Goal: Transaction & Acquisition: Download file/media

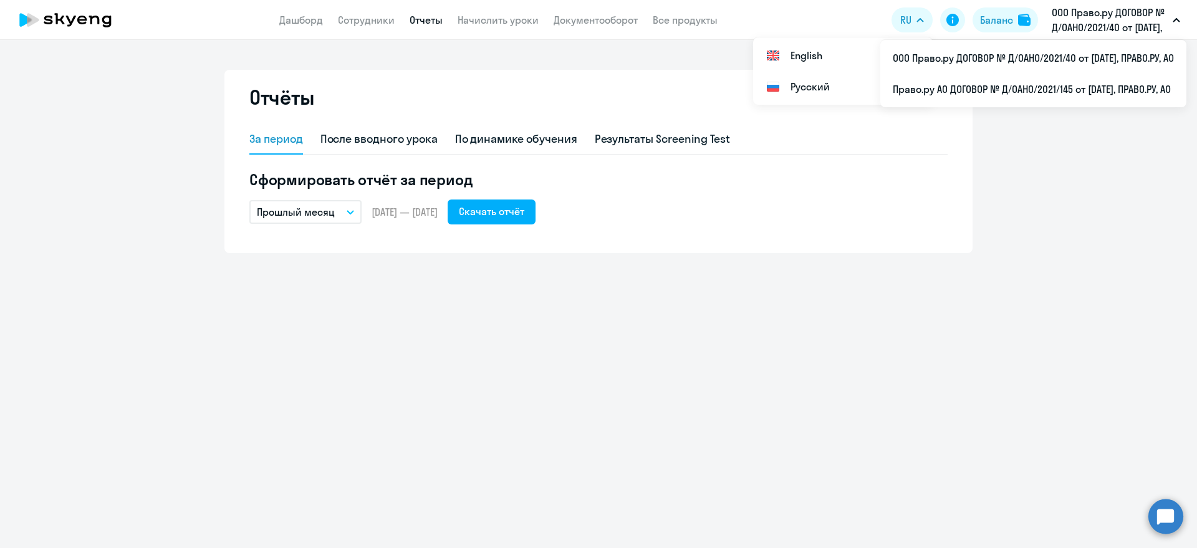
click at [1077, 17] on p "ООО Право.ру ДОГОВОР № Д/OAHO/2021/40 от [DATE], ПРАВО.РУ, АО" at bounding box center [1110, 20] width 116 height 30
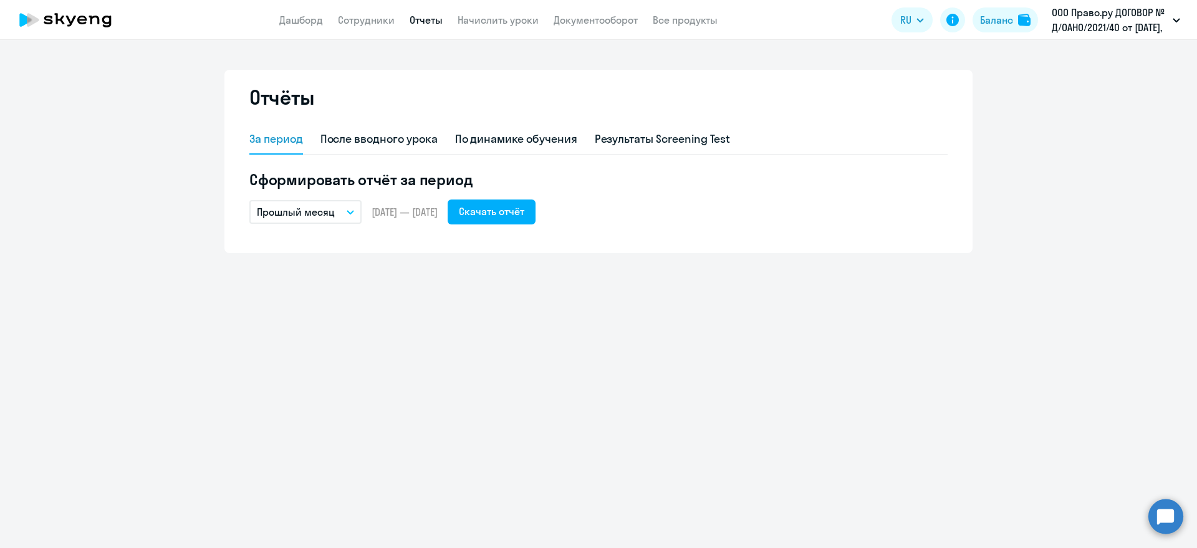
click at [1102, 24] on p "ООО Право.ру ДОГОВОР № Д/OAHO/2021/40 от [DATE], ПРАВО.РУ, АО" at bounding box center [1110, 20] width 116 height 30
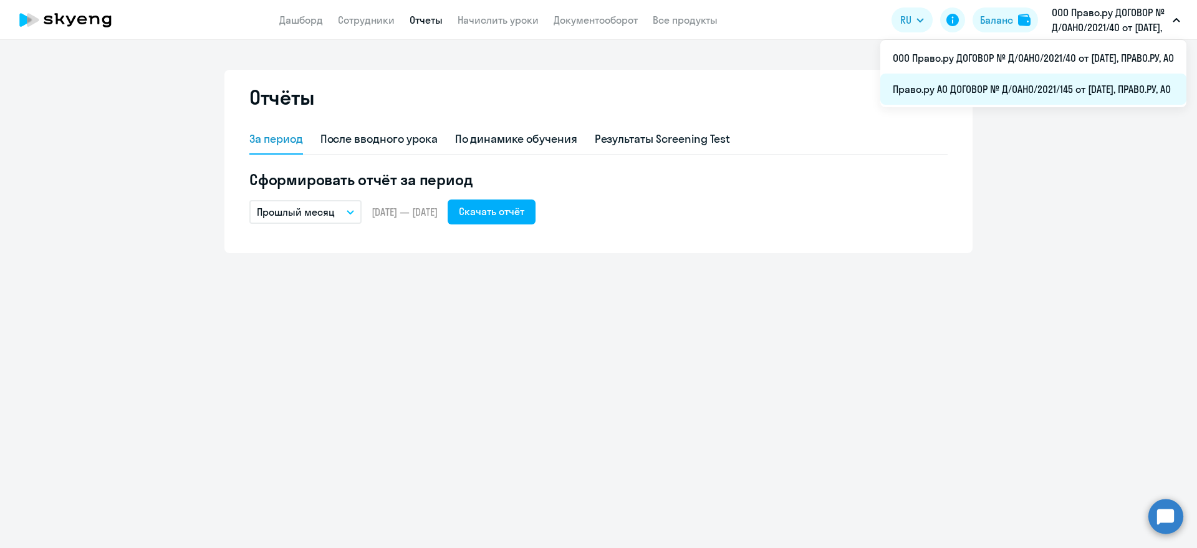
click at [1054, 86] on li "Право.ру АО ДОГОВОР № Д/OAHO/2021/145 от [DATE], ПРАВО.РУ, АО" at bounding box center [1033, 89] width 306 height 31
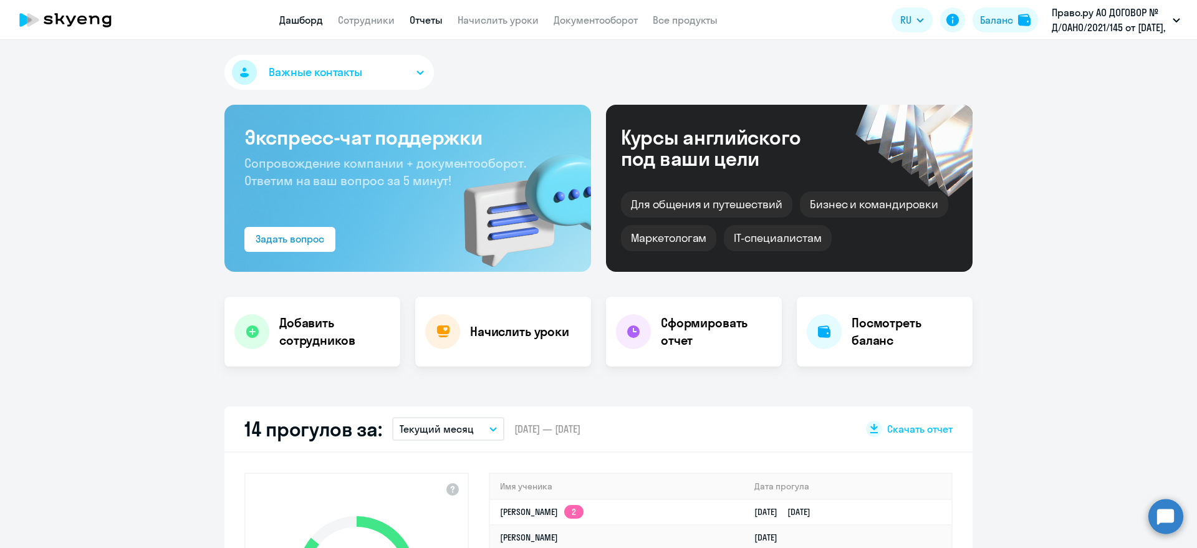
click at [428, 22] on link "Отчеты" at bounding box center [426, 20] width 33 height 12
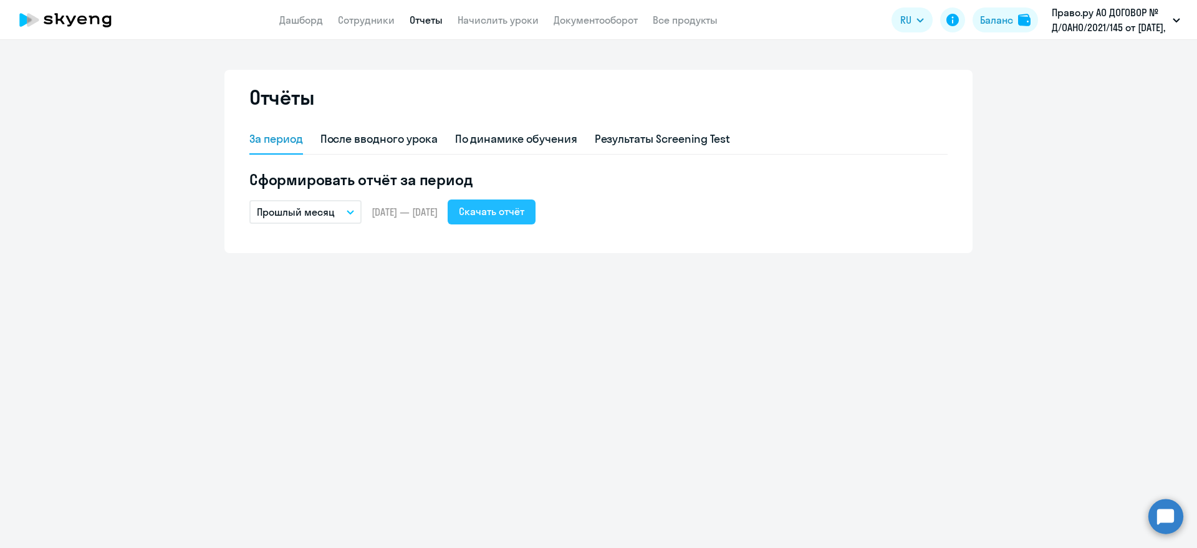
click at [524, 206] on div "Скачать отчёт" at bounding box center [491, 211] width 65 height 15
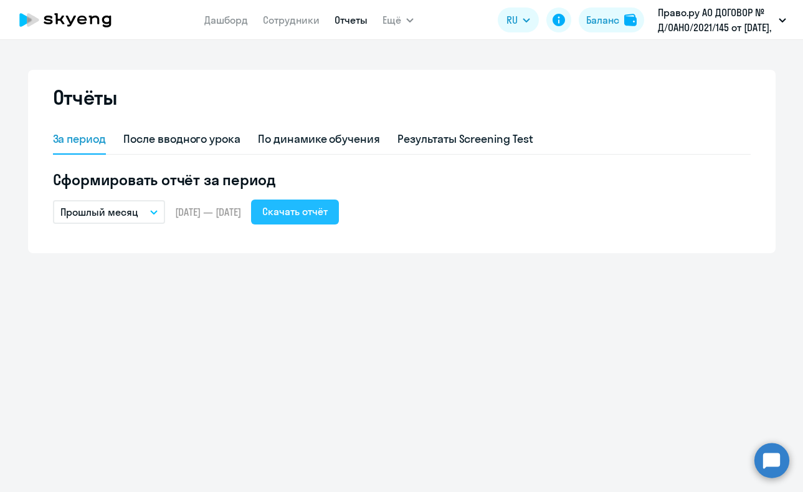
click at [312, 219] on button "Скачать отчёт" at bounding box center [295, 211] width 88 height 25
